Goal: Find contact information: Find contact information

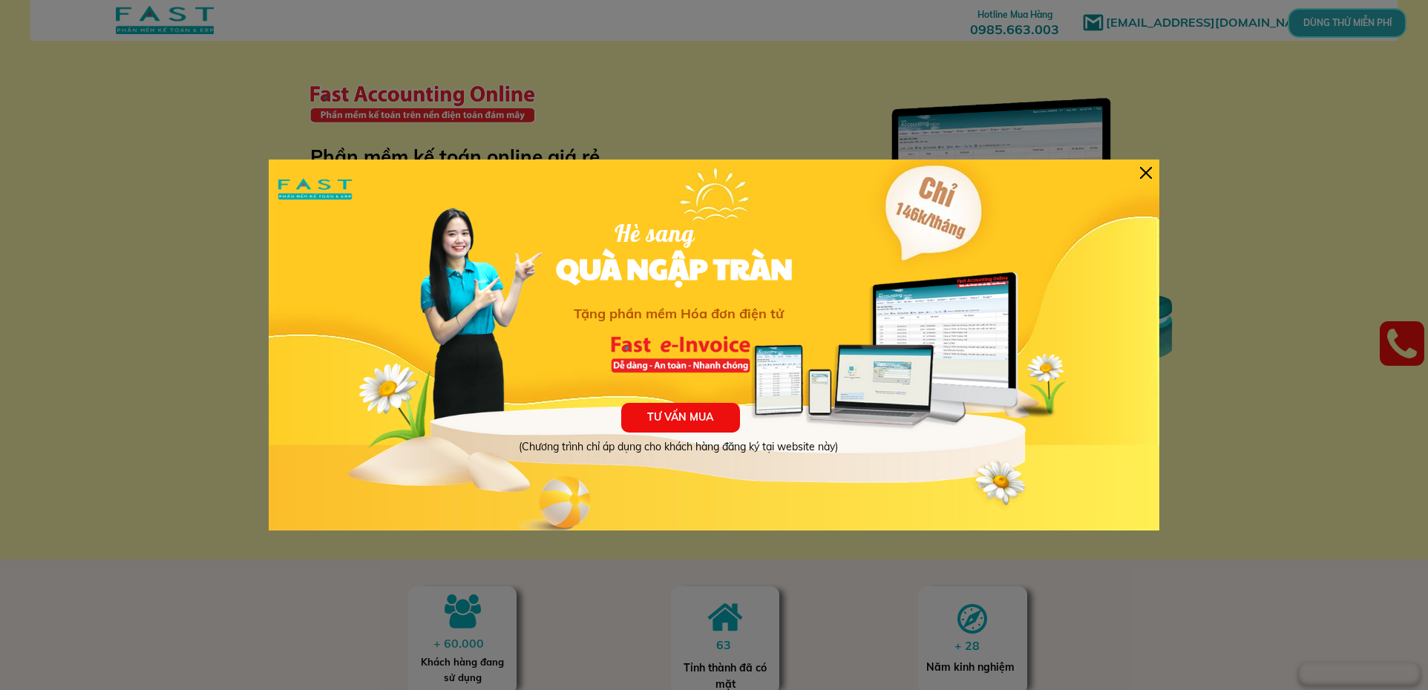
click at [1147, 173] on div at bounding box center [1146, 173] width 12 height 12
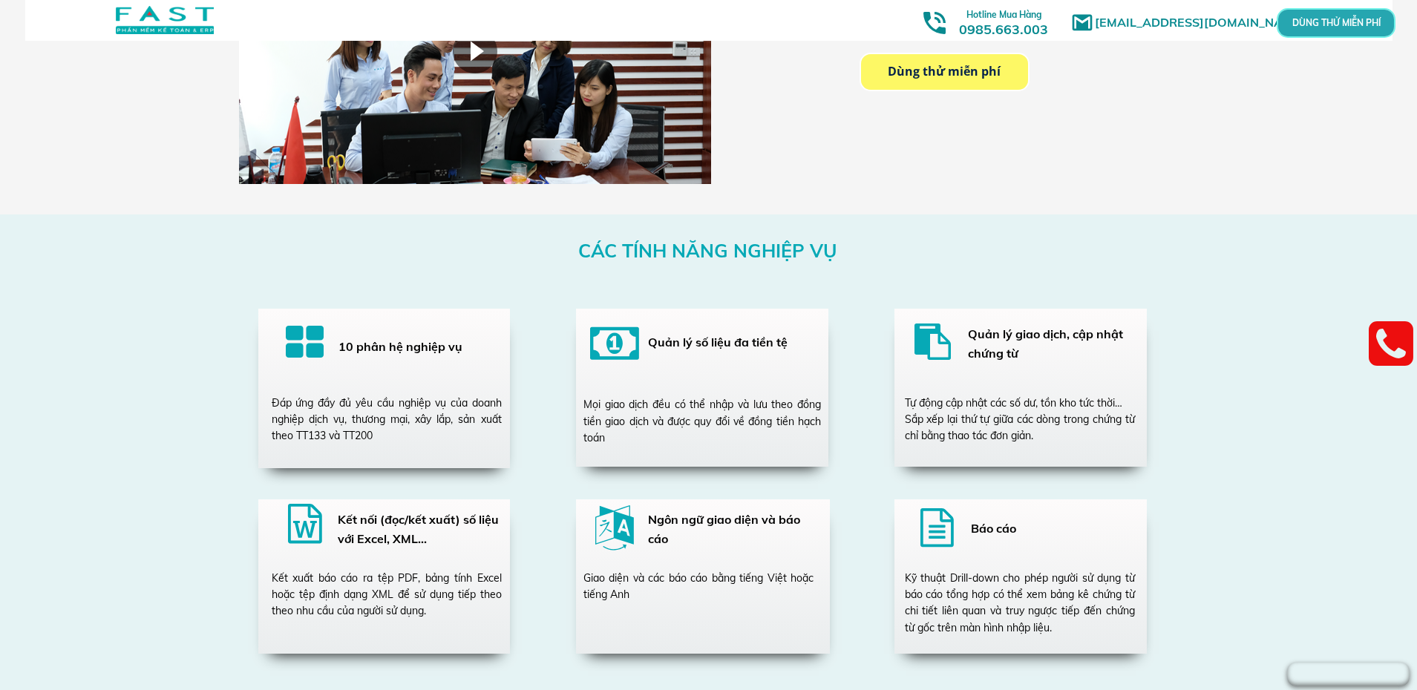
scroll to position [2449, 0]
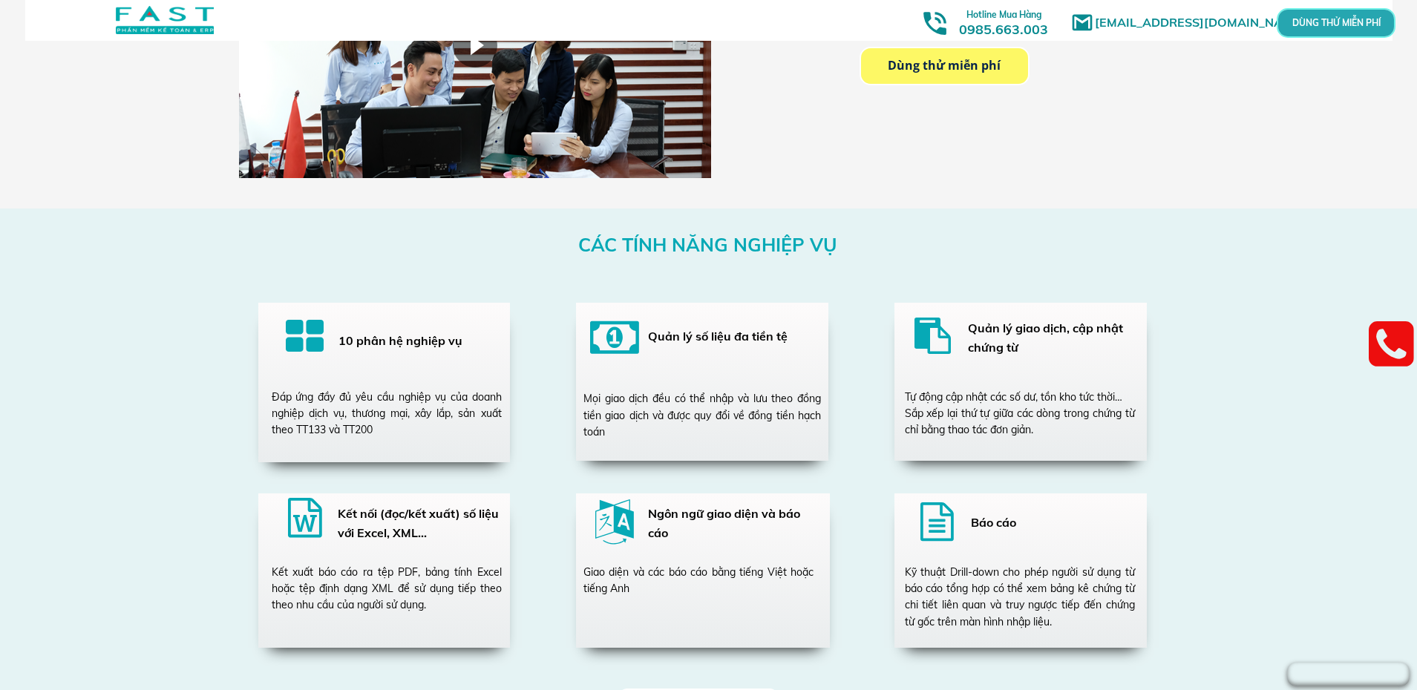
click at [343, 427] on div "Đáp ứng đầy đủ yêu cầu nghiệp vụ của doanh nghiệp dịch vụ, thương mại, xây lắp,…" at bounding box center [387, 414] width 230 height 50
click at [301, 350] on div at bounding box center [305, 339] width 39 height 44
click at [387, 350] on h3 "10 phân hệ nghiệp vụ" at bounding box center [414, 341] width 153 height 19
drag, startPoint x: 348, startPoint y: 439, endPoint x: 343, endPoint y: 410, distance: 30.1
click at [352, 438] on div "CÁC TÍNH NĂNG NGHIỆP VỤ 10 phân hệ nghiệp vụ Đáp ứng đầy đủ yêu cầu nghiệp vụ c…" at bounding box center [708, 481] width 712 height 544
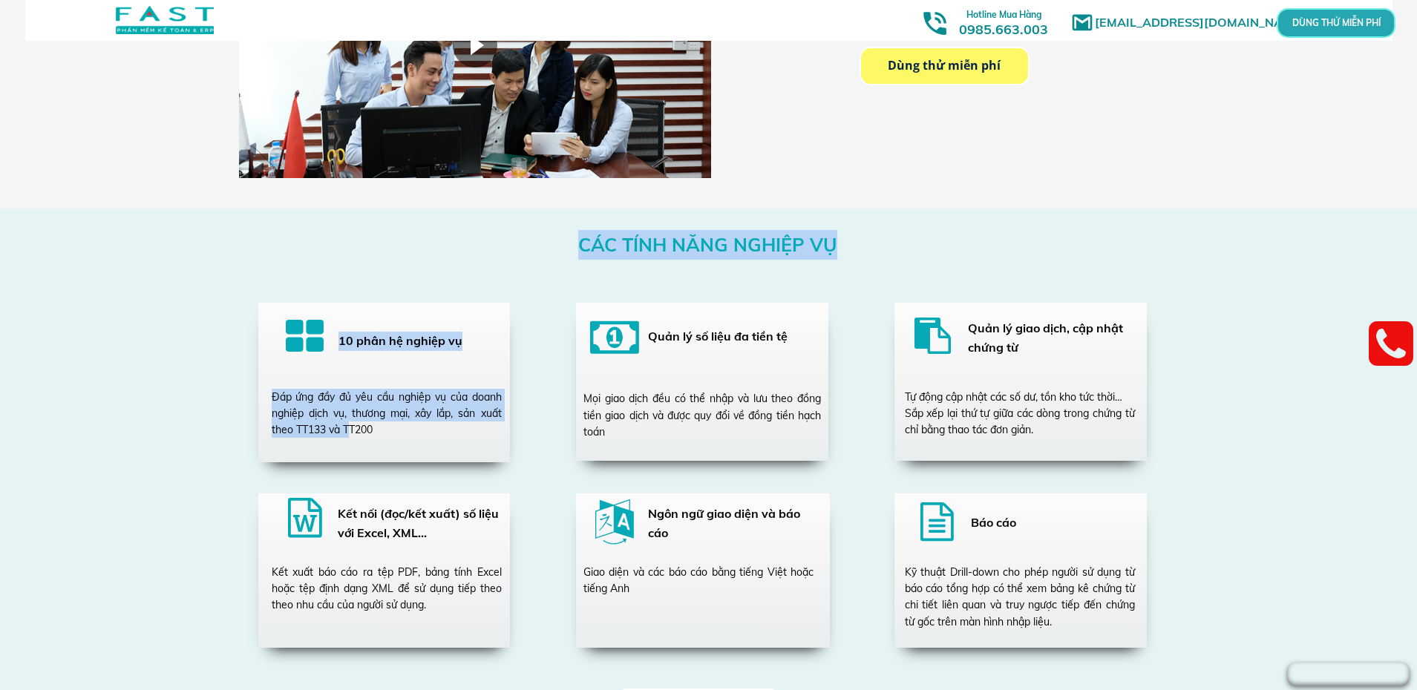
click at [314, 350] on div at bounding box center [305, 339] width 39 height 44
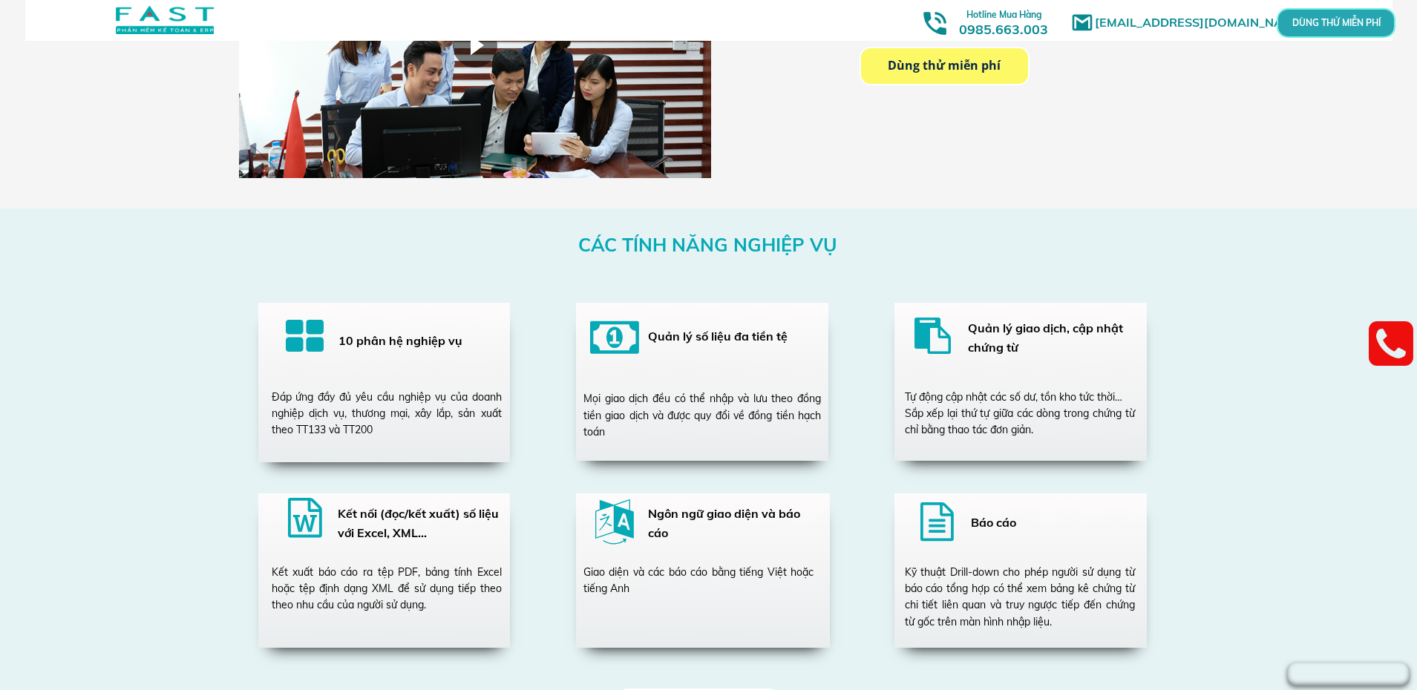
click at [308, 340] on div at bounding box center [305, 339] width 39 height 44
click at [381, 344] on h3 "10 phân hệ nghiệp vụ" at bounding box center [414, 341] width 153 height 19
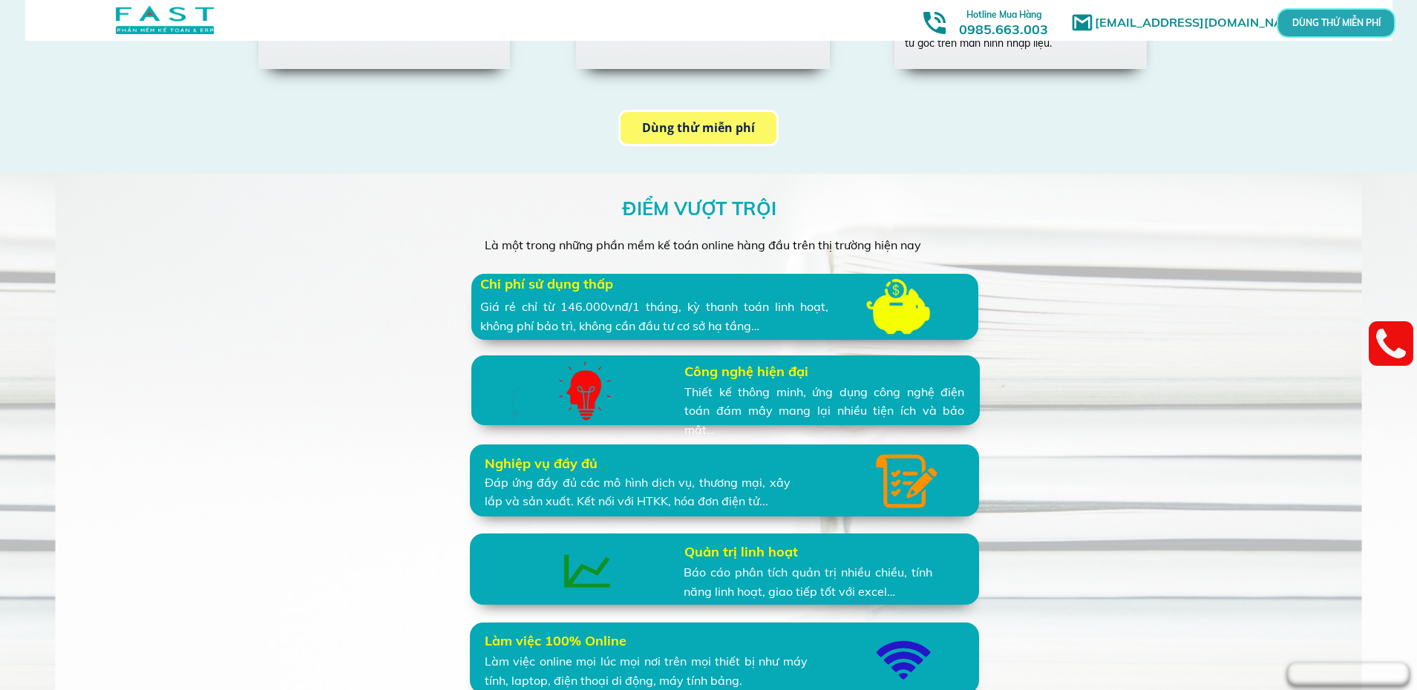
scroll to position [3042, 0]
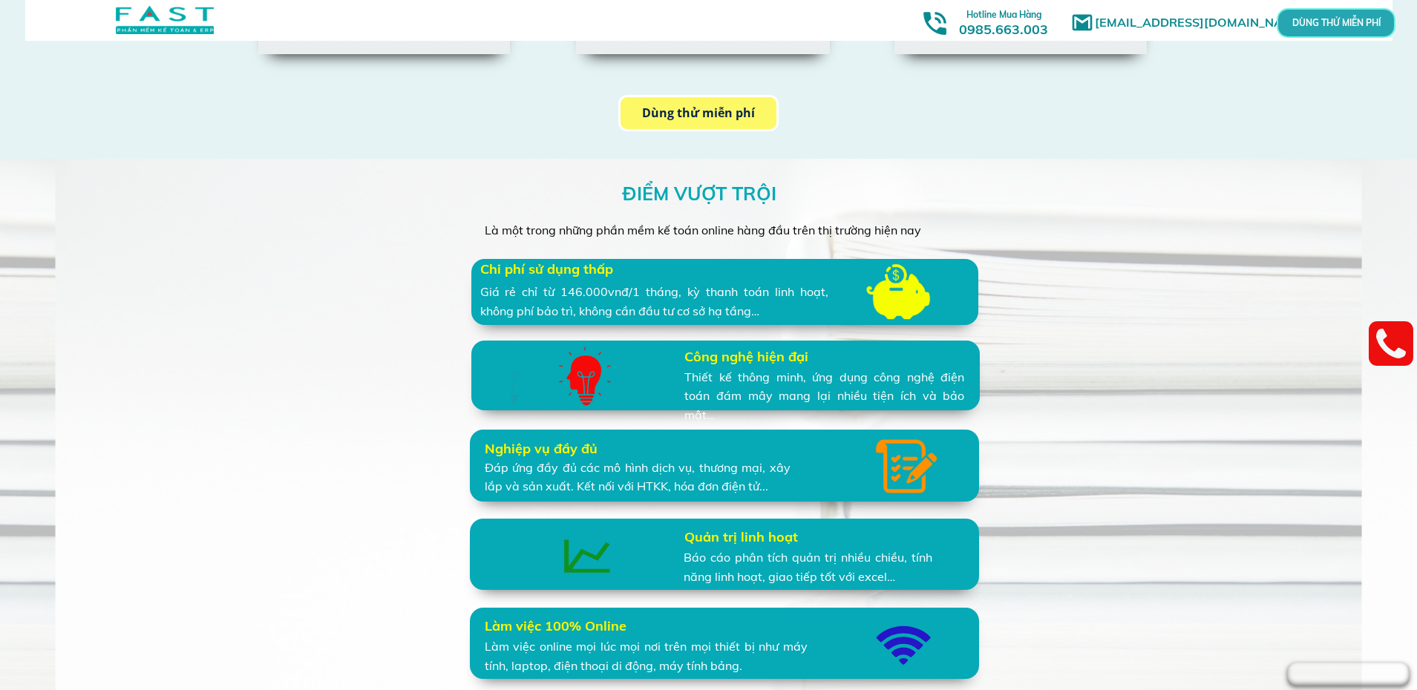
click at [898, 479] on div at bounding box center [906, 466] width 62 height 55
click at [495, 444] on h3 "Nghiệp vụ đầy đủ" at bounding box center [579, 450] width 188 height 22
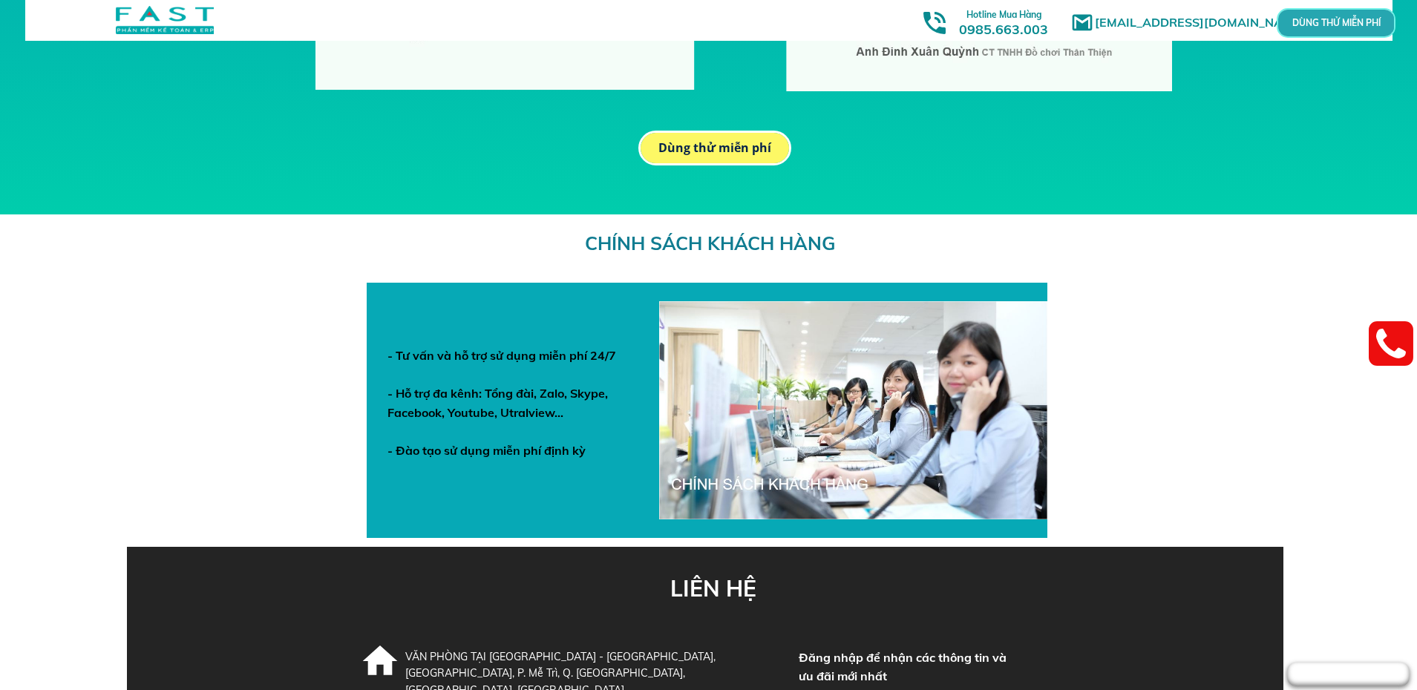
scroll to position [5122, 0]
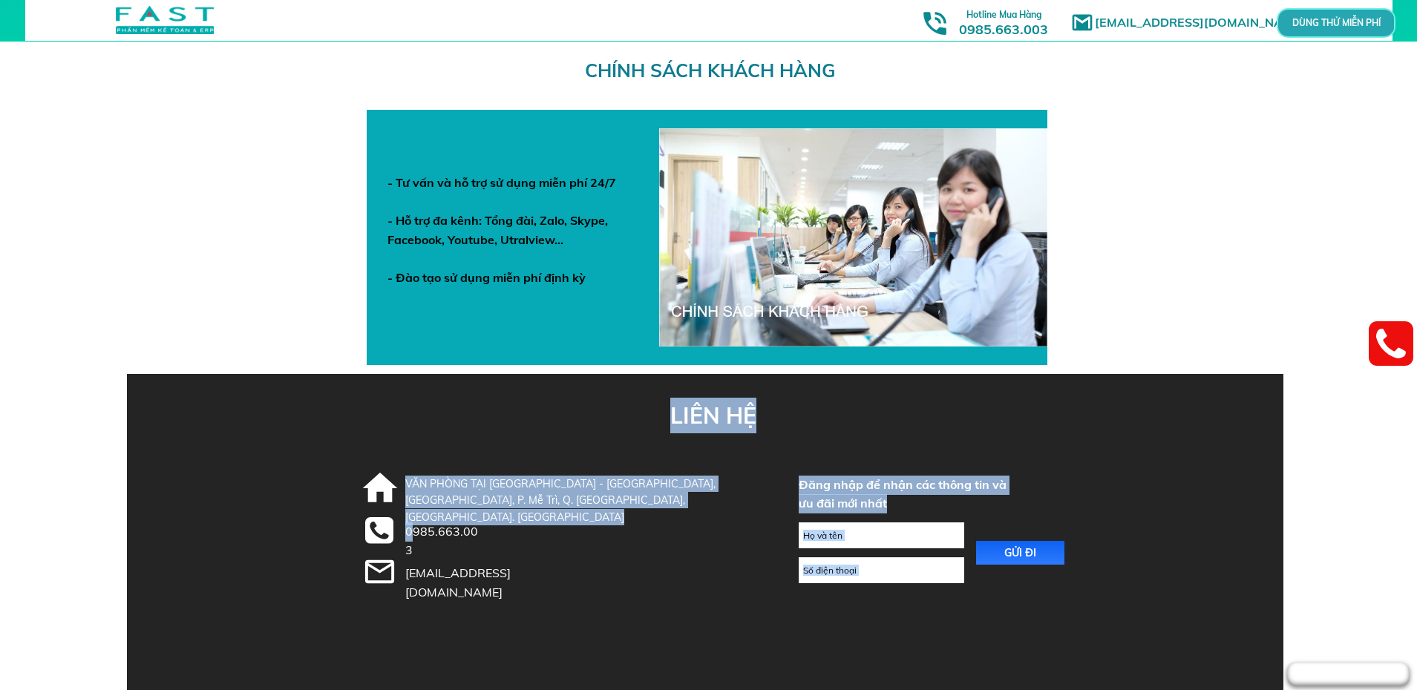
drag, startPoint x: 499, startPoint y: 531, endPoint x: 410, endPoint y: 530, distance: 89.0
click at [410, 530] on div "LIÊN HỆ GỬI ĐI Đăng nhập để nhận các thông tin và ưu đãi mới nhất VĂN PHÒNG TẠI…" at bounding box center [708, 532] width 712 height 316
click at [496, 534] on div at bounding box center [705, 532] width 1156 height 316
drag, startPoint x: 490, startPoint y: 528, endPoint x: 424, endPoint y: 531, distance: 65.4
click at [424, 531] on div "LIÊN HỆ GỬI ĐI Đăng nhập để nhận các thông tin và ưu đãi mới nhất VĂN PHÒNG TẠI…" at bounding box center [708, 532] width 712 height 316
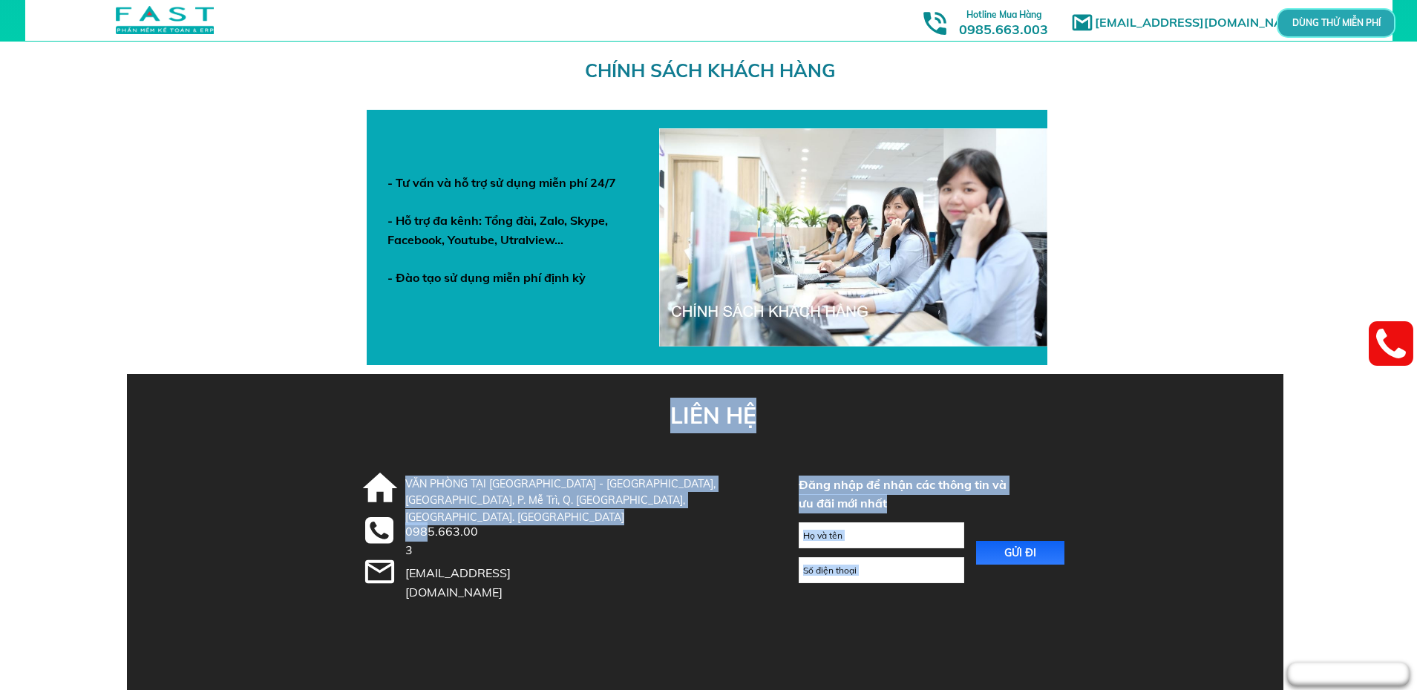
click at [417, 531] on div "0985.663.003" at bounding box center [444, 541] width 79 height 38
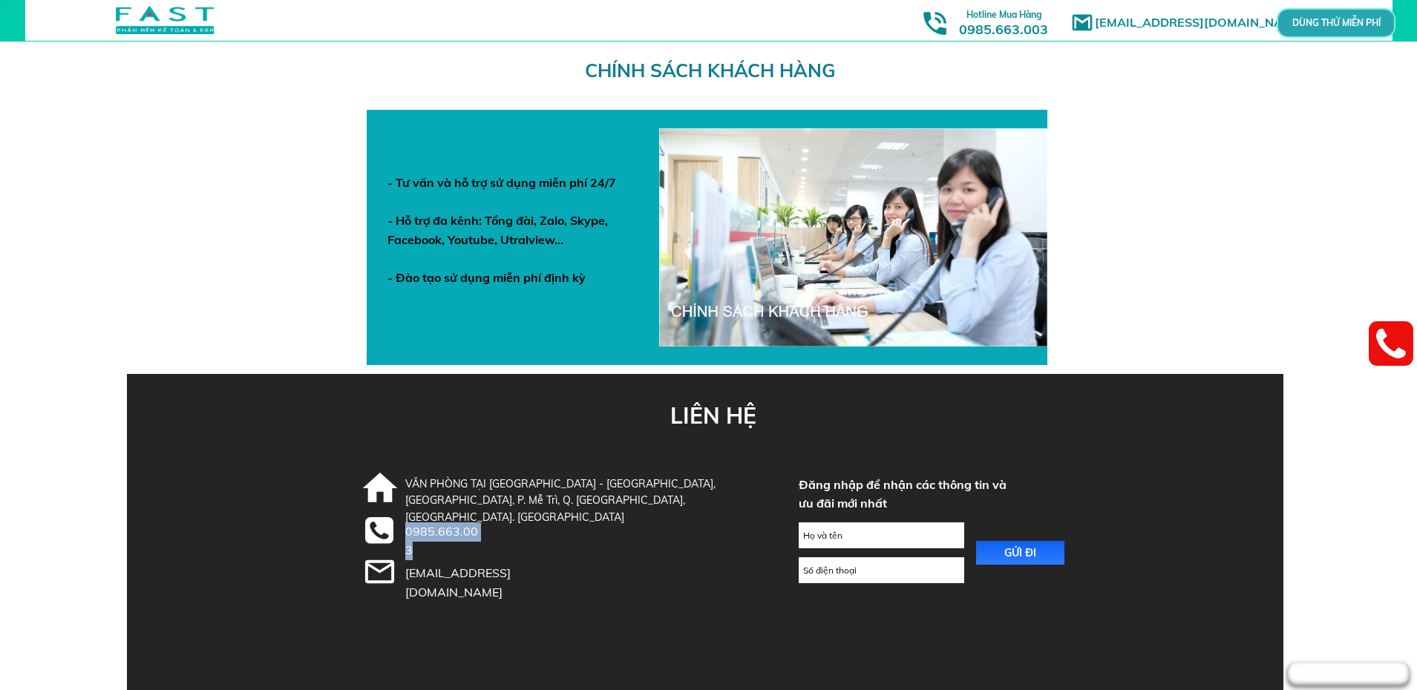
drag, startPoint x: 407, startPoint y: 531, endPoint x: 481, endPoint y: 531, distance: 73.5
click at [481, 531] on div "0985.663.003" at bounding box center [444, 541] width 79 height 38
copy div "0985.663.003"
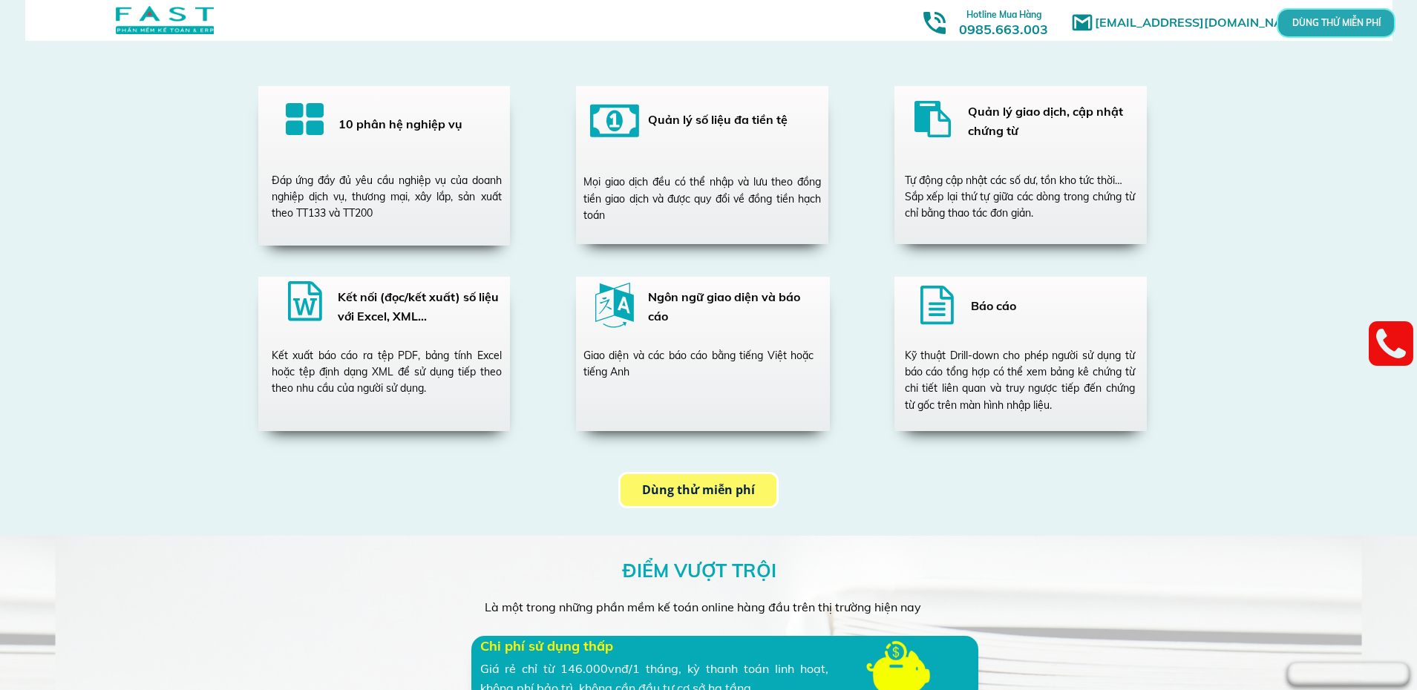
scroll to position [2671, 0]
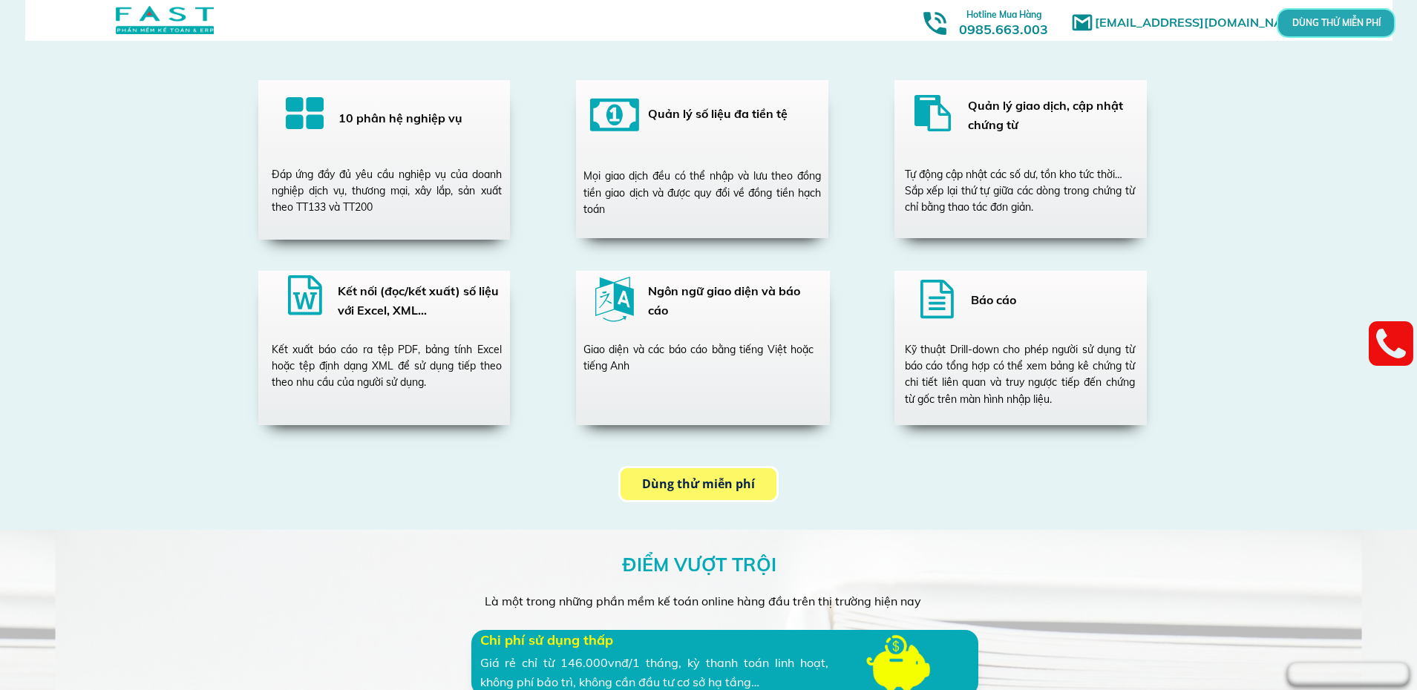
click at [410, 125] on h3 "10 phân hệ nghiệp vụ" at bounding box center [414, 118] width 153 height 19
click at [370, 180] on div "Đáp ứng đầy đủ yêu cầu nghiệp vụ của doanh nghiệp dịch vụ, thương mại, xây lắp,…" at bounding box center [387, 191] width 230 height 50
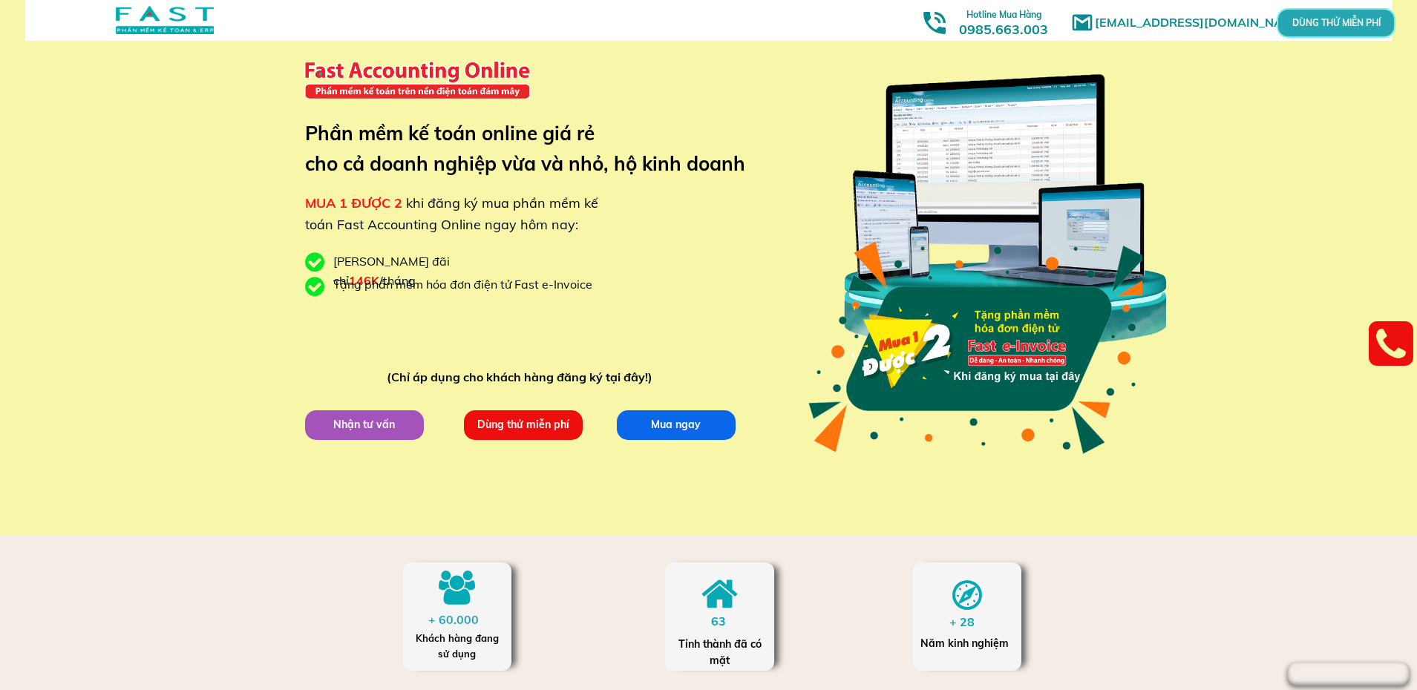
scroll to position [0, 0]
